Goal: Information Seeking & Learning: Compare options

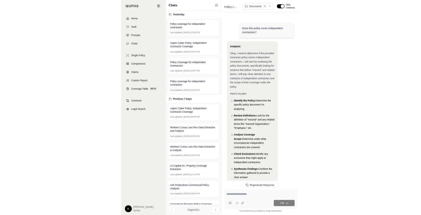
scroll to position [736, 0]
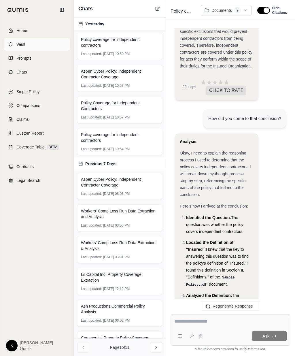
click at [34, 46] on link "Vault" at bounding box center [37, 44] width 66 height 13
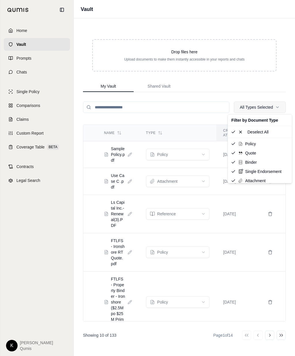
click at [251, 111] on html "Home Vault Prompts Chats Single Policy Comparisons Claims Custom Report Coverag…" at bounding box center [147, 178] width 295 height 356
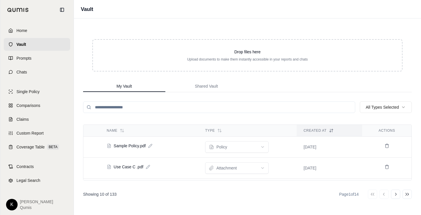
click at [167, 106] on input "search" at bounding box center [219, 108] width 272 height 12
type input "*"
click at [207, 89] on span "Shared Vault" at bounding box center [206, 86] width 23 height 6
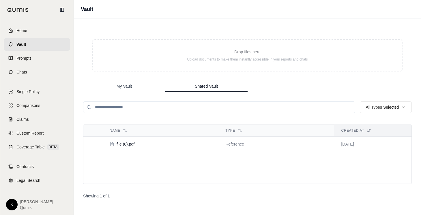
click at [130, 85] on span "My Vault" at bounding box center [123, 86] width 15 height 6
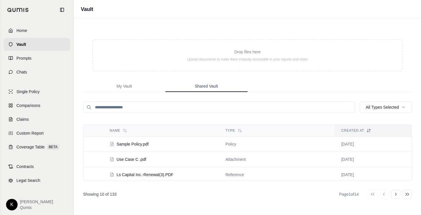
click at [207, 82] on button "Shared Vault" at bounding box center [206, 87] width 82 height 12
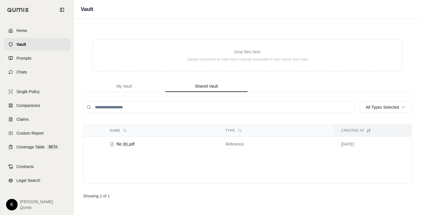
click at [179, 167] on div "Name Type Created At file (8).pdf reference Jul 2, 2025" at bounding box center [247, 154] width 328 height 59
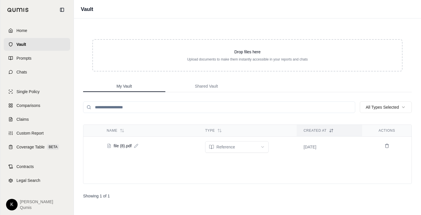
click at [125, 86] on span "My Vault" at bounding box center [123, 86] width 15 height 6
click at [156, 36] on div "Drop files here Upload documents to make them instantly accessible in your repo…" at bounding box center [247, 55] width 328 height 51
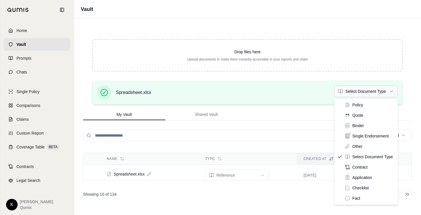
click at [295, 95] on html "Home Vault Prompts Chats Single Policy Comparisons Claims Custom Report Coverag…" at bounding box center [210, 107] width 421 height 215
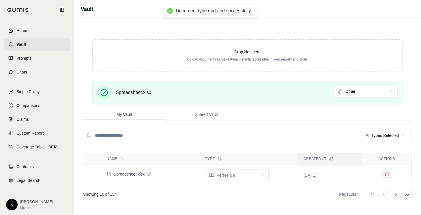
click at [295, 174] on icon at bounding box center [386, 174] width 5 height 5
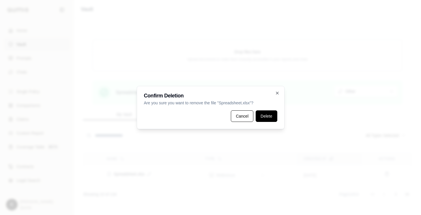
click at [265, 116] on button "Delete" at bounding box center [265, 116] width 21 height 12
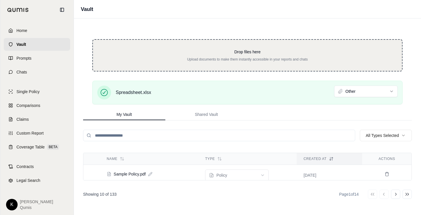
click at [257, 59] on p "Upload documents to make them instantly accessible in your reports and chats" at bounding box center [247, 59] width 290 height 5
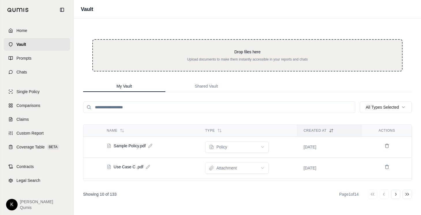
click at [236, 59] on p "Upload documents to make them instantly accessible in your reports and chats" at bounding box center [247, 59] width 290 height 5
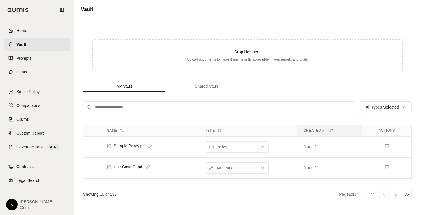
click at [120, 26] on div "Drop files here Upload documents to make them instantly accessible in your repo…" at bounding box center [247, 116] width 347 height 197
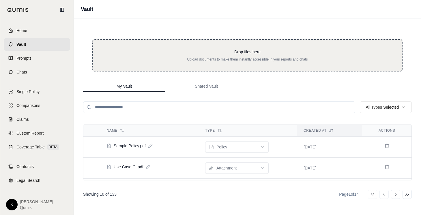
click at [238, 49] on p "Drop files here" at bounding box center [247, 52] width 290 height 6
type input "**********"
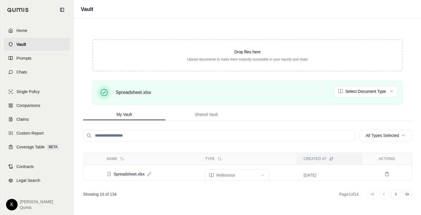
click at [128, 27] on div "Drop files here Upload documents to make them instantly accessible in your repo…" at bounding box center [247, 116] width 347 height 197
click at [384, 175] on icon at bounding box center [386, 174] width 5 height 5
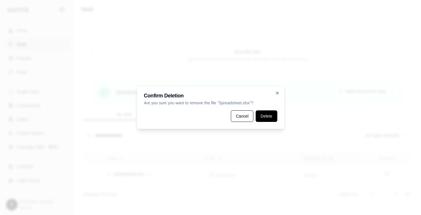
click at [266, 113] on button "Delete" at bounding box center [265, 116] width 21 height 12
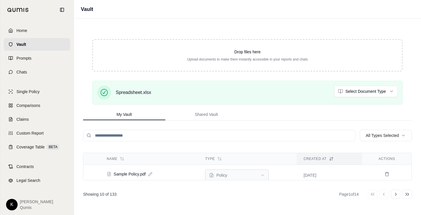
click at [230, 176] on html "Home Vault Prompts Chats Single Policy Comparisons Claims Custom Report Coverag…" at bounding box center [210, 107] width 421 height 215
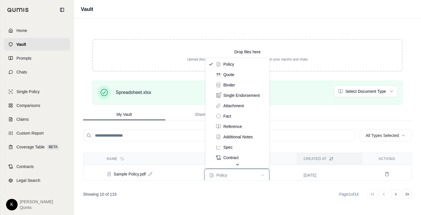
click at [230, 176] on html "Home Vault Prompts Chats Single Policy Comparisons Claims Custom Report Coverag…" at bounding box center [210, 107] width 421 height 215
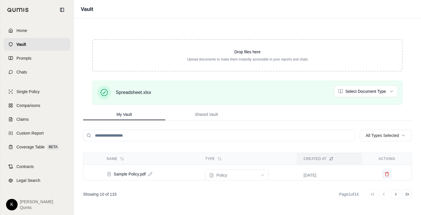
click at [386, 173] on icon at bounding box center [386, 172] width 1 height 1
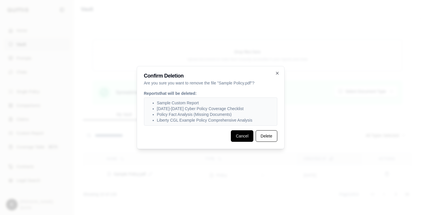
click at [236, 135] on button "Cancel" at bounding box center [242, 136] width 22 height 12
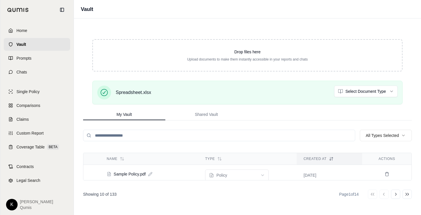
click at [274, 204] on div "Drop files here Upload documents to make them instantly accessible in your repo…" at bounding box center [247, 116] width 347 height 197
click at [166, 147] on div "Drop files here Upload documents to make them instantly accessible in your repo…" at bounding box center [247, 116] width 347 height 197
click at [159, 171] on td "Sample Policy.pdf" at bounding box center [149, 174] width 98 height 15
click at [275, 174] on td "policy" at bounding box center [247, 175] width 98 height 21
click at [341, 172] on td "[DATE]" at bounding box center [328, 175] width 65 height 21
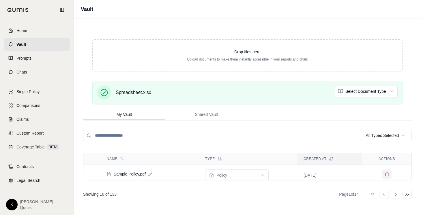
click at [387, 174] on icon at bounding box center [386, 174] width 5 height 5
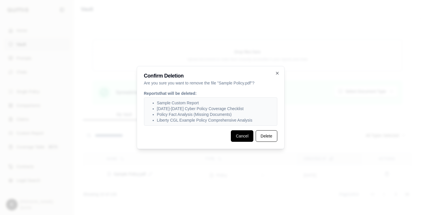
click at [248, 136] on button "Cancel" at bounding box center [242, 136] width 22 height 12
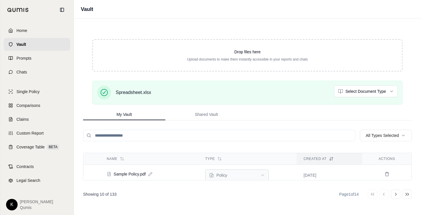
click at [258, 173] on html "Home Vault Prompts Chats Single Policy Comparisons Claims Custom Report Coverag…" at bounding box center [210, 107] width 421 height 215
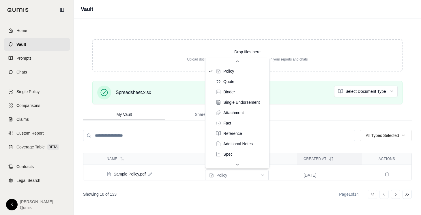
scroll to position [21, 0]
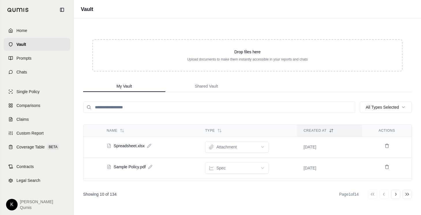
click at [106, 106] on input "search" at bounding box center [219, 108] width 272 height 12
type input "*"
click at [81, 36] on div "Drop files here Upload documents to make them instantly accessible in your repo…" at bounding box center [247, 116] width 347 height 197
click at [156, 108] on input "search" at bounding box center [219, 108] width 272 height 12
type input "******"
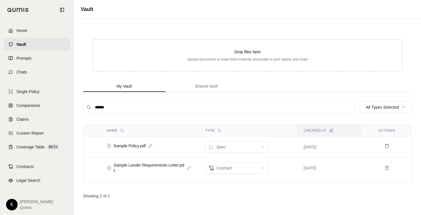
click at [349, 108] on input "******" at bounding box center [219, 108] width 272 height 12
type input "******"
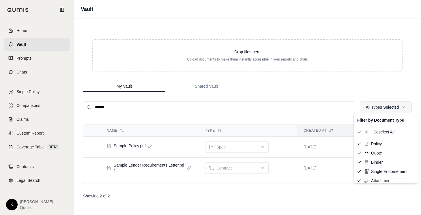
click at [399, 105] on html "Home Vault Prompts Chats Single Policy Comparisons Claims Custom Report Coverag…" at bounding box center [210, 107] width 421 height 215
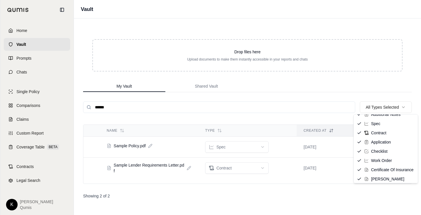
scroll to position [96, 0]
click at [287, 112] on html "Home Vault Prompts Chats Single Policy Comparisons Claims Custom Report Coverag…" at bounding box center [210, 107] width 421 height 215
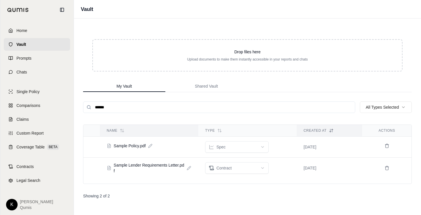
click at [124, 131] on icon at bounding box center [122, 130] width 5 height 5
click at [225, 131] on div "Type" at bounding box center [247, 130] width 84 height 5
click at [224, 131] on div "Type" at bounding box center [247, 130] width 84 height 5
click at [310, 128] on div "Created At" at bounding box center [329, 130] width 52 height 5
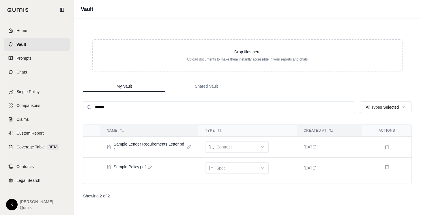
click at [310, 128] on div "Created At" at bounding box center [329, 130] width 52 height 5
click at [195, 104] on input "******" at bounding box center [219, 108] width 272 height 12
click at [349, 106] on input "******" at bounding box center [219, 108] width 272 height 12
click at [396, 196] on icon at bounding box center [395, 194] width 5 height 5
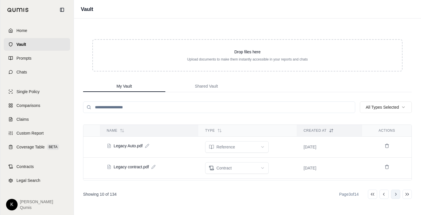
click at [396, 196] on icon at bounding box center [395, 194] width 5 height 5
click at [410, 195] on button "Go to last page" at bounding box center [406, 194] width 9 height 9
click at [217, 193] on div "Showing 4 of 134 Page 14 of 14 Go to first page Go to previous page Go to next …" at bounding box center [247, 194] width 328 height 9
click at [374, 193] on icon at bounding box center [372, 194] width 5 height 5
click at [409, 193] on icon at bounding box center [407, 194] width 5 height 5
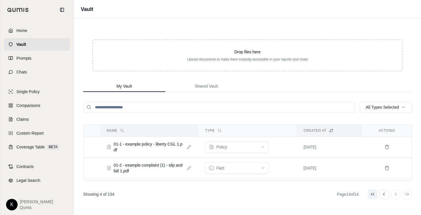
click at [371, 193] on icon at bounding box center [372, 194] width 5 height 5
click at [87, 22] on div "Drop files here Upload documents to make them instantly accessible in your repo…" at bounding box center [247, 116] width 347 height 197
click at [214, 88] on span "Shared Vault" at bounding box center [206, 86] width 23 height 6
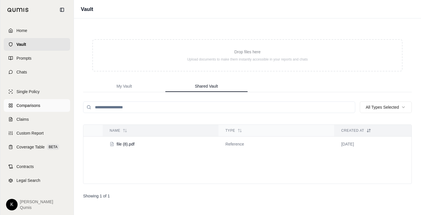
click at [50, 104] on link "Comparisons" at bounding box center [37, 105] width 66 height 13
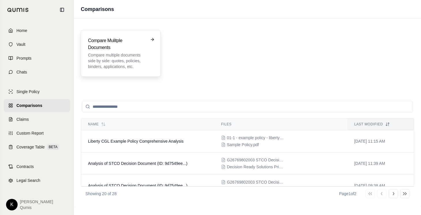
click at [134, 59] on p "Compare multiple documents side by side: quotes, policies, binders, application…" at bounding box center [116, 60] width 57 height 17
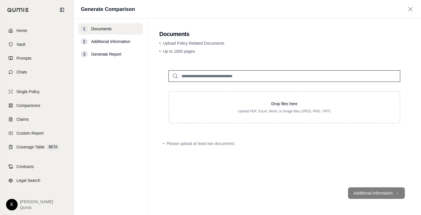
click at [224, 77] on input "search" at bounding box center [284, 76] width 232 height 12
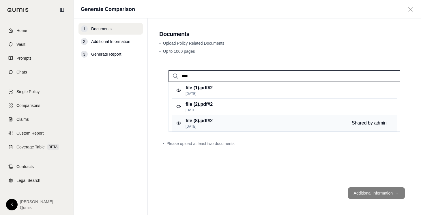
type input "****"
click at [220, 120] on div "file (8).pdf #2 [DATE] Shared by admin" at bounding box center [284, 123] width 225 height 16
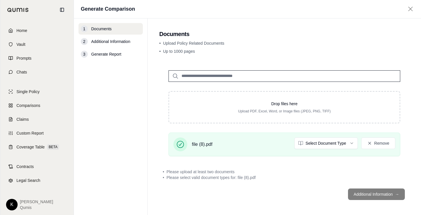
click at [141, 139] on div "1 Documents 2 Additional Information 3 Generate Report" at bounding box center [110, 116] width 64 height 187
click at [17, 46] on span "Vault" at bounding box center [20, 45] width 9 height 6
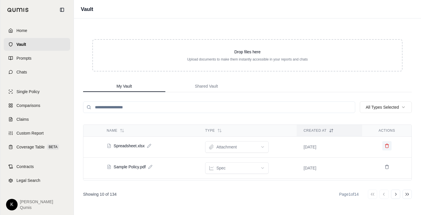
click at [388, 145] on icon at bounding box center [386, 146] width 3 height 3
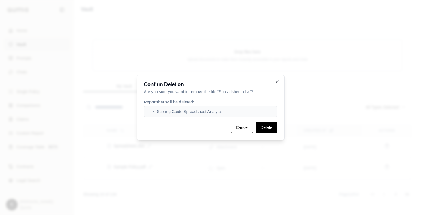
click at [265, 127] on button "Delete" at bounding box center [265, 128] width 21 height 12
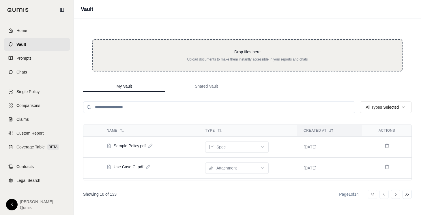
click at [201, 62] on div "Drop files here Upload documents to make them instantly accessible in your repo…" at bounding box center [247, 55] width 310 height 32
